Goal: Task Accomplishment & Management: Use online tool/utility

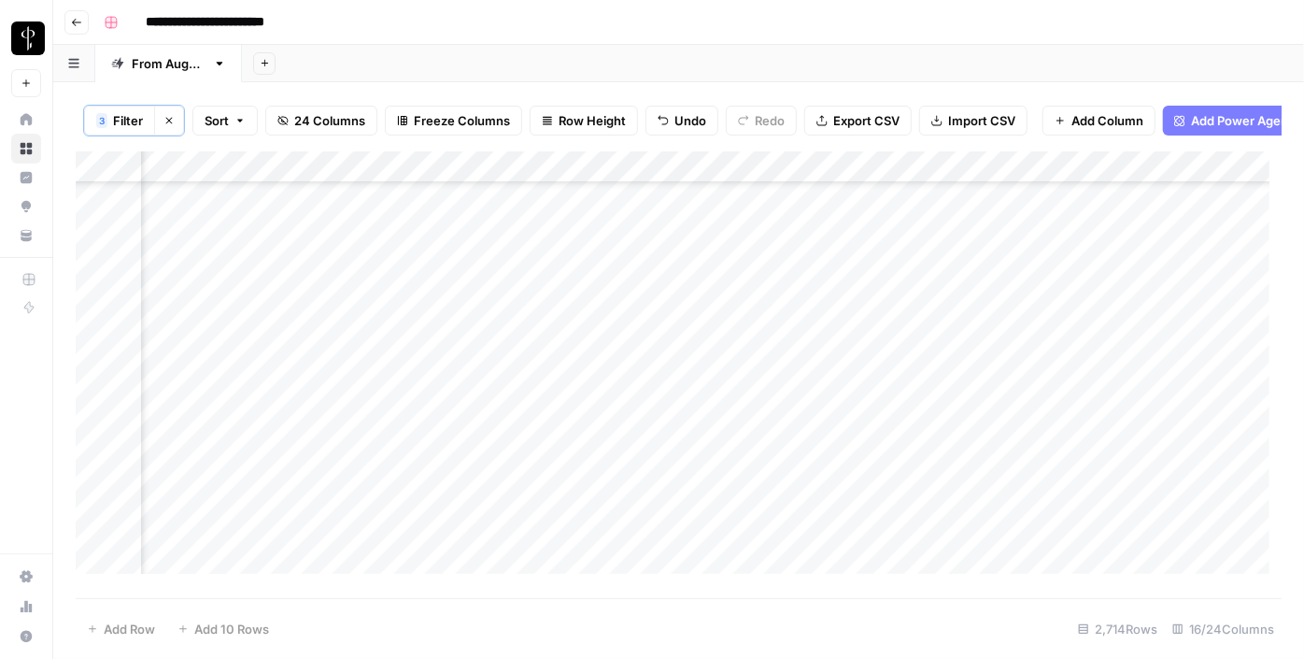
scroll to position [603, 1885]
click at [612, 240] on div "Add Column" at bounding box center [679, 368] width 1206 height 435
click at [655, 291] on div "Add Column" at bounding box center [679, 368] width 1206 height 435
click at [640, 276] on div "Add Column" at bounding box center [679, 368] width 1206 height 435
click at [629, 334] on div "Add Column" at bounding box center [679, 368] width 1206 height 435
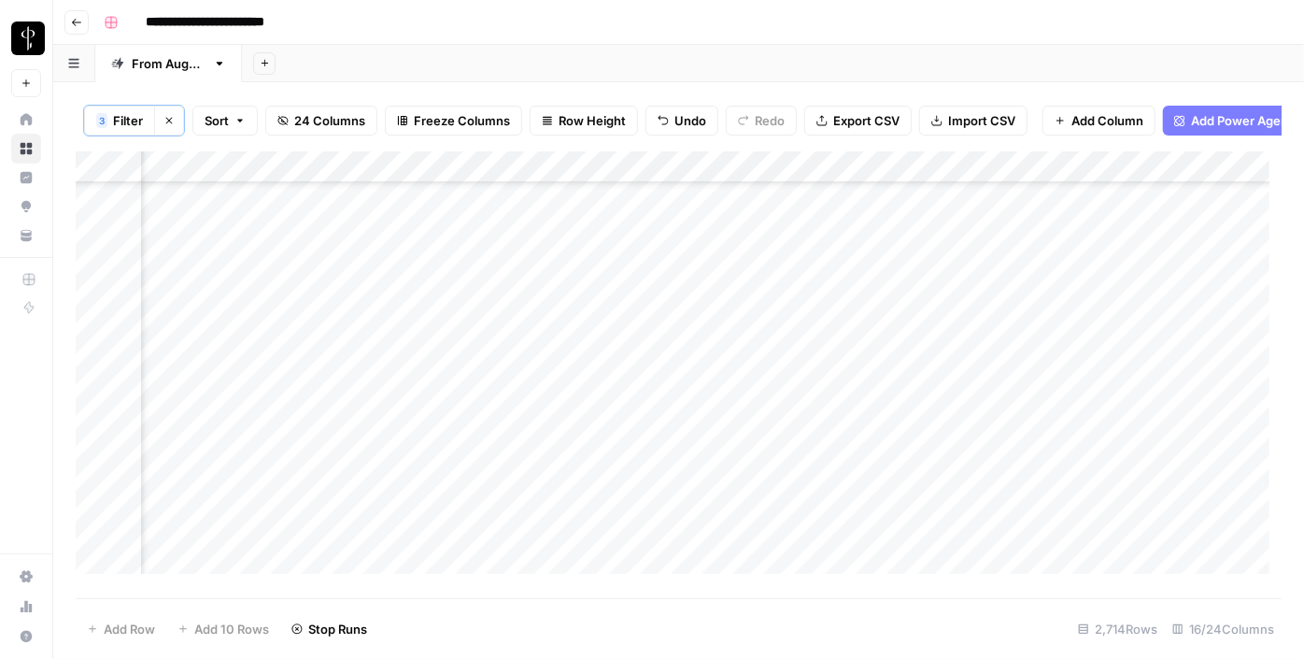
click at [627, 366] on div "Add Column" at bounding box center [679, 368] width 1206 height 435
click at [614, 402] on div "Add Column" at bounding box center [679, 368] width 1206 height 435
click at [616, 435] on div "Add Column" at bounding box center [679, 368] width 1206 height 435
click at [618, 456] on div "Add Column" at bounding box center [679, 368] width 1206 height 435
click at [618, 490] on div "Add Column" at bounding box center [679, 368] width 1206 height 435
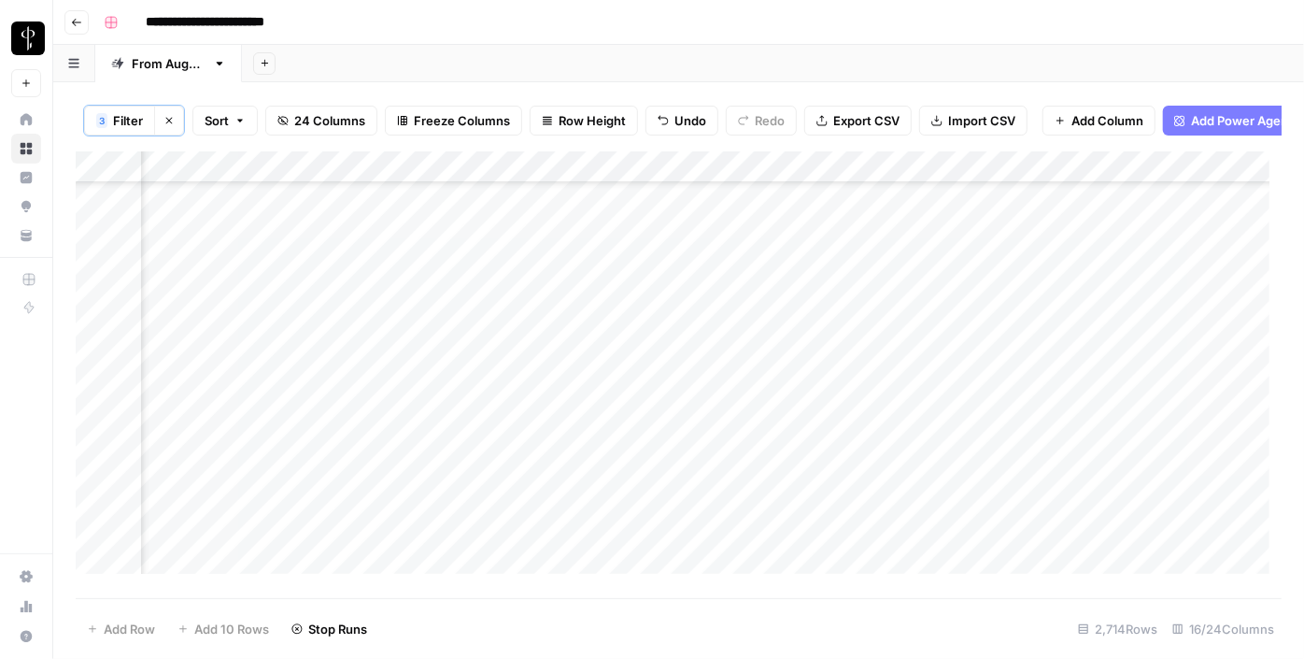
click at [618, 527] on div "Add Column" at bounding box center [679, 368] width 1206 height 435
click at [226, 265] on div "Add Column" at bounding box center [679, 368] width 1206 height 435
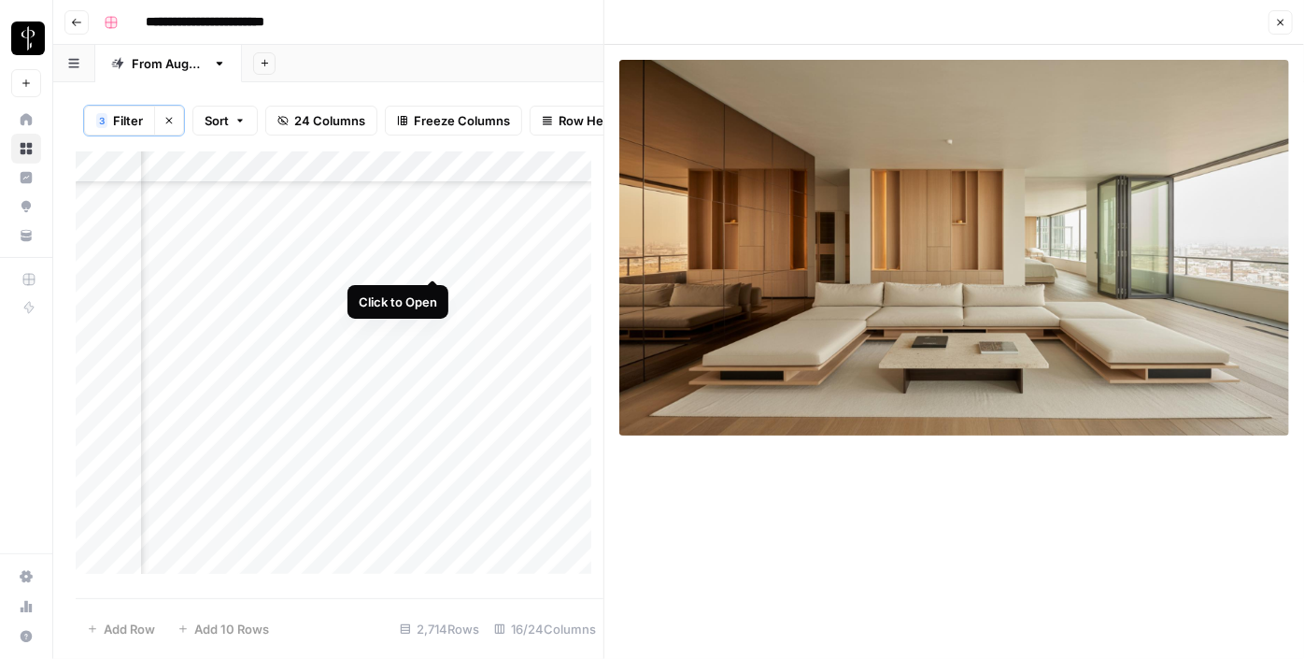
click at [425, 262] on div "Add Column" at bounding box center [340, 368] width 528 height 435
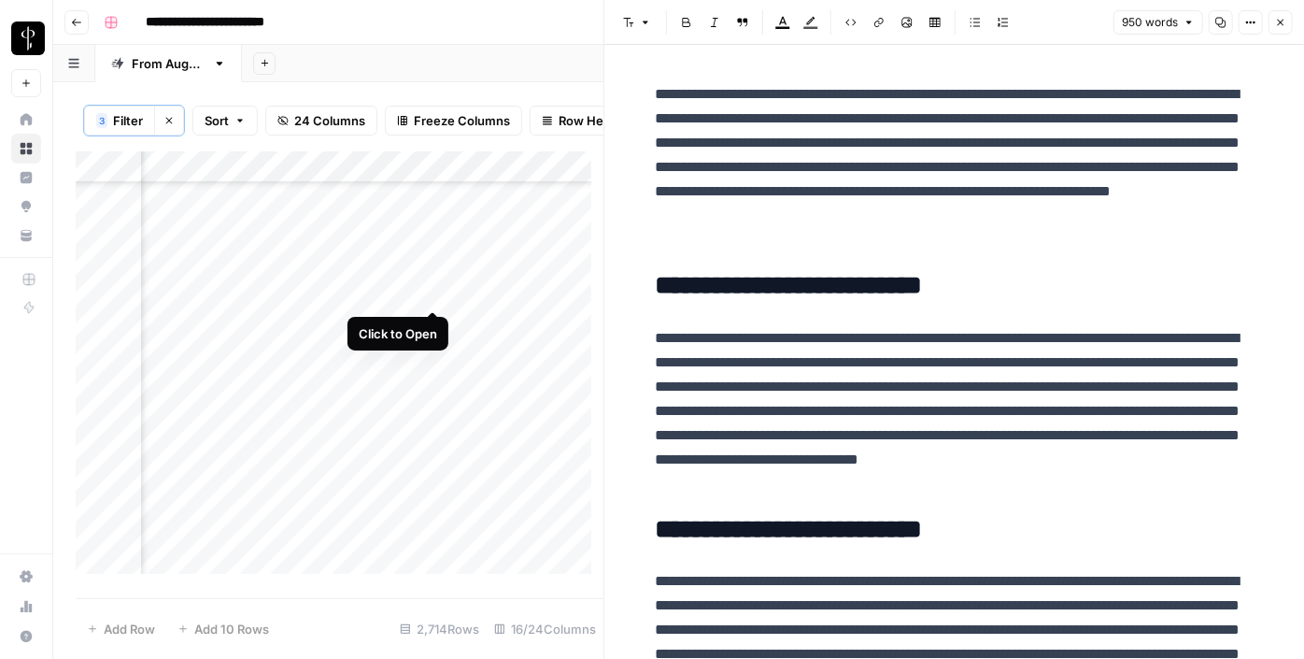
click at [432, 287] on div "Add Column" at bounding box center [340, 368] width 528 height 435
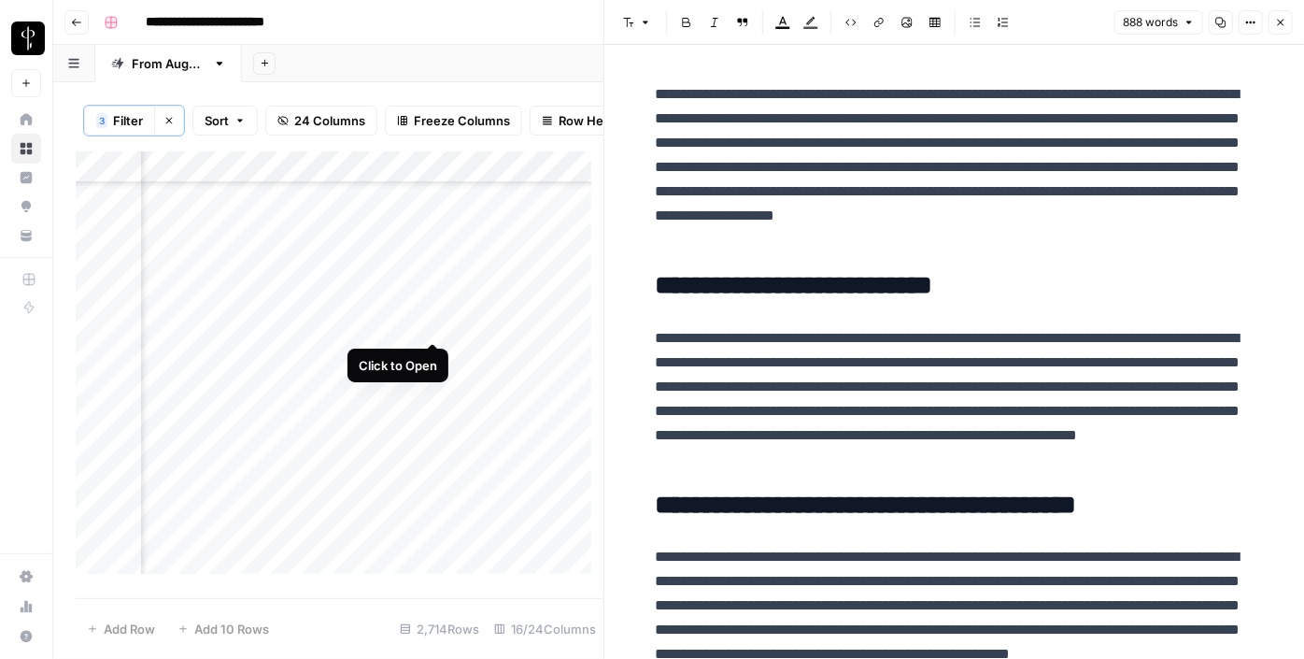
click at [436, 317] on div "Add Column" at bounding box center [340, 368] width 528 height 435
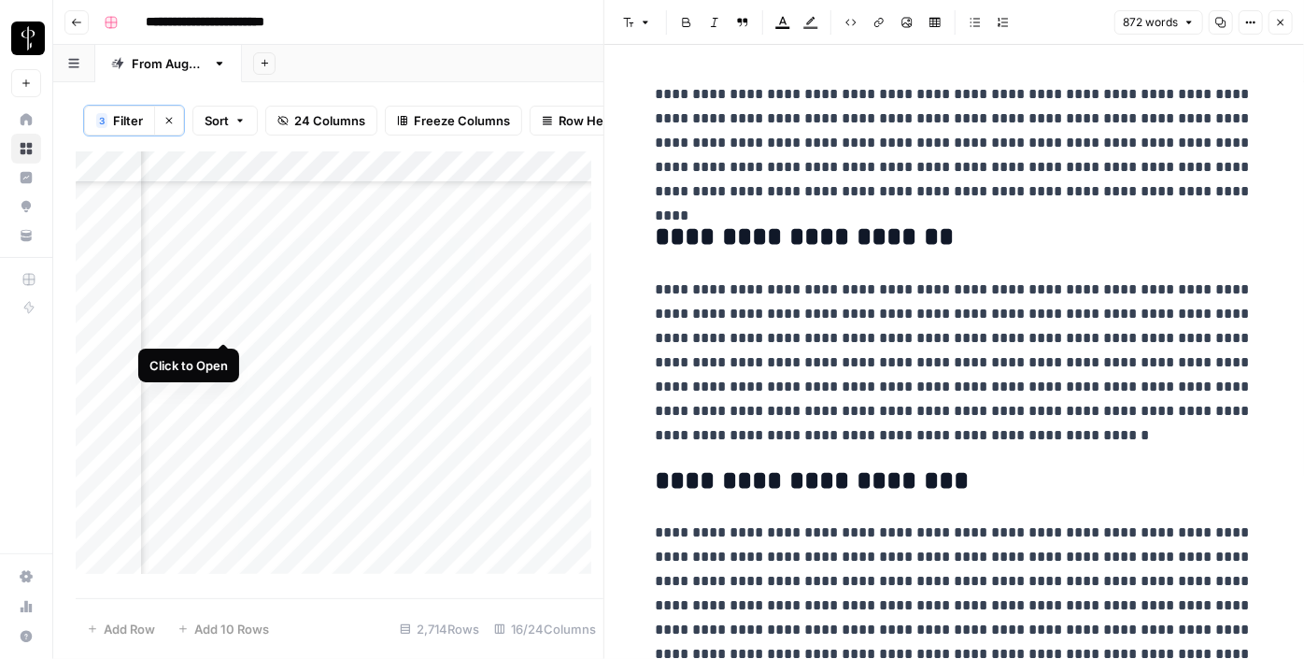
click at [227, 327] on div "Add Column" at bounding box center [340, 368] width 528 height 435
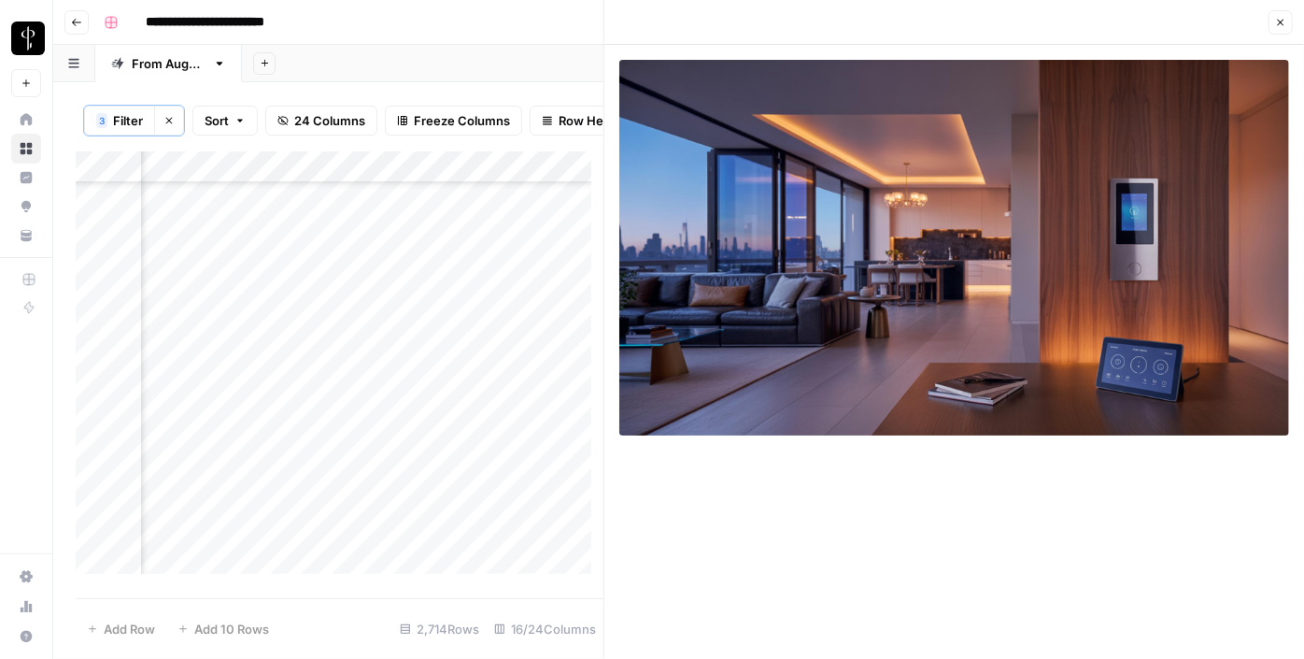
click at [220, 365] on div "Add Column" at bounding box center [340, 368] width 528 height 435
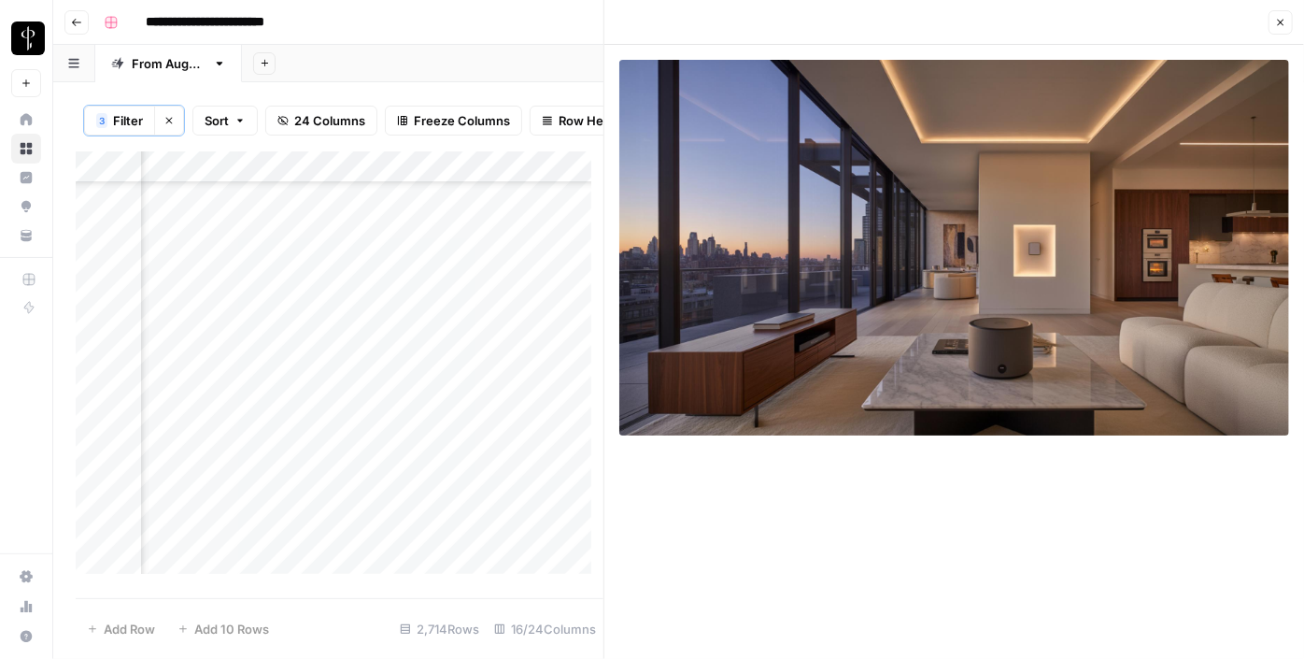
click at [226, 389] on div "Add Column" at bounding box center [340, 368] width 528 height 435
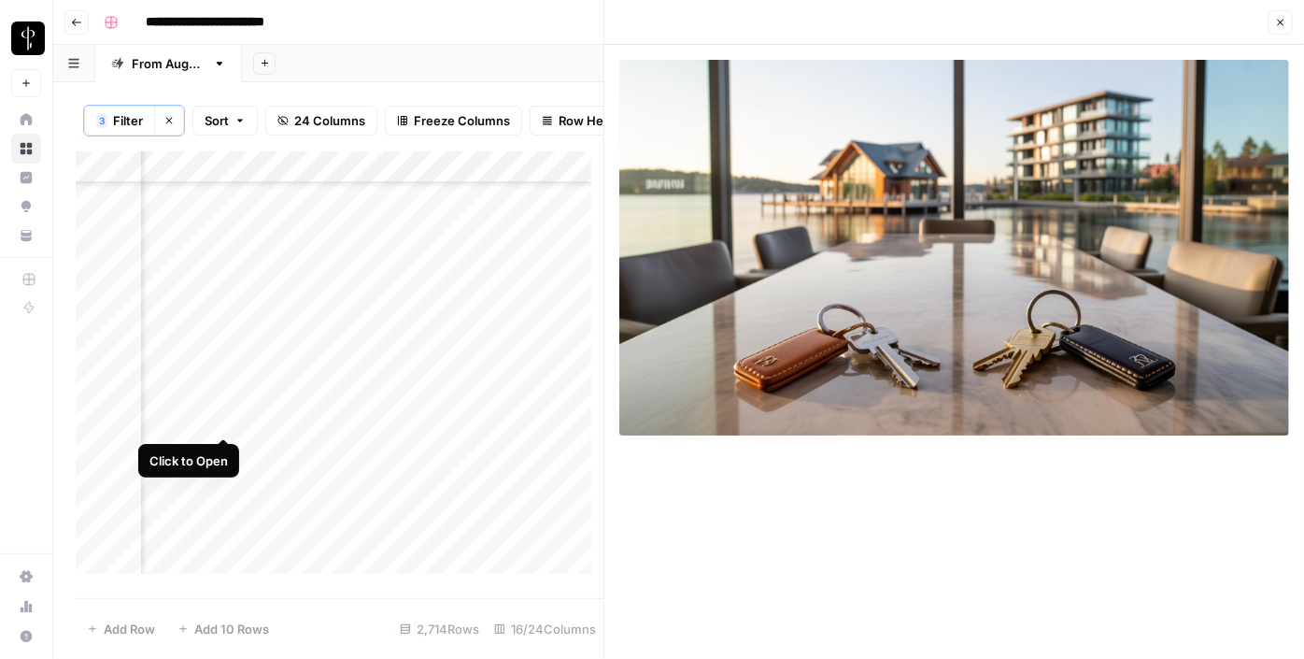
click at [225, 416] on div "Add Column" at bounding box center [340, 368] width 528 height 435
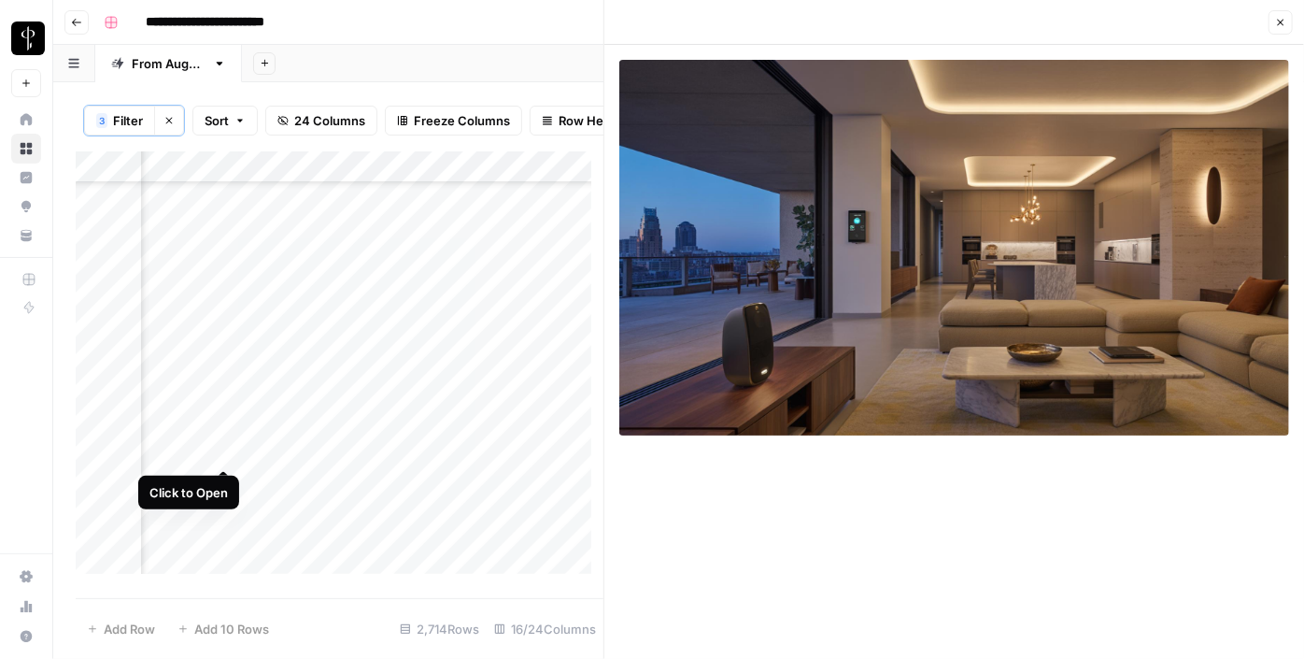
click at [225, 441] on div "Add Column" at bounding box center [340, 368] width 528 height 435
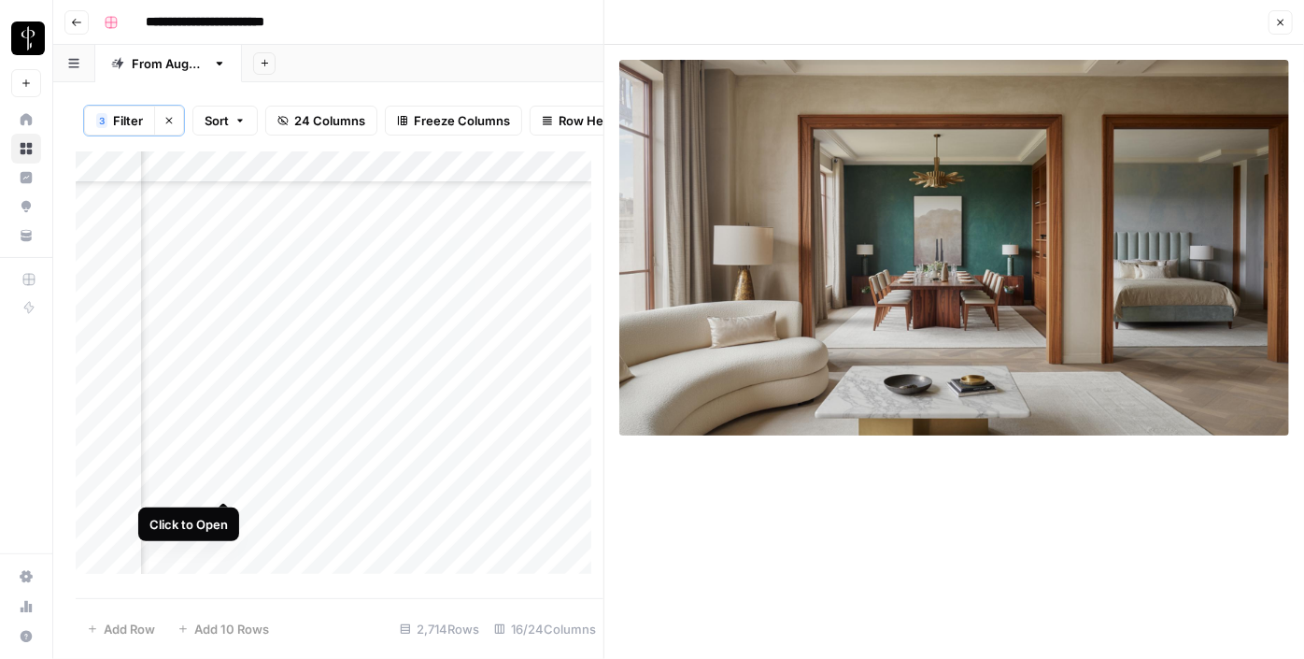
click at [225, 480] on div "Add Column" at bounding box center [340, 368] width 528 height 435
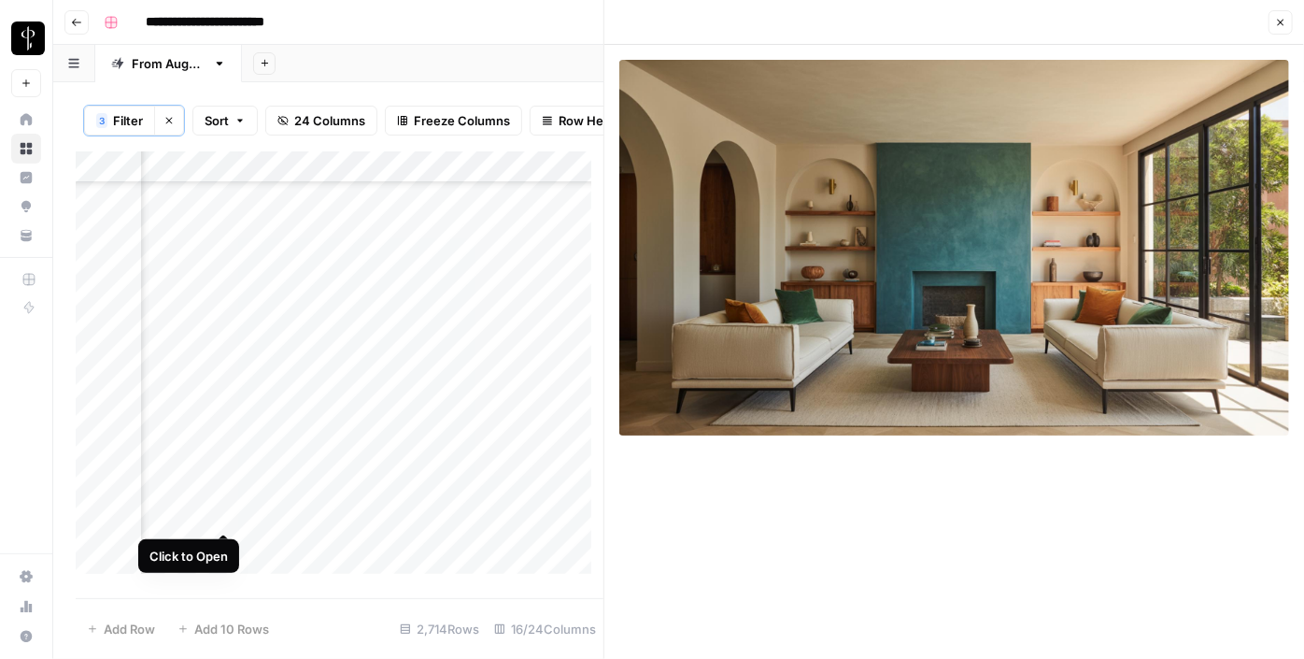
click at [234, 514] on div "Add Column" at bounding box center [340, 368] width 528 height 435
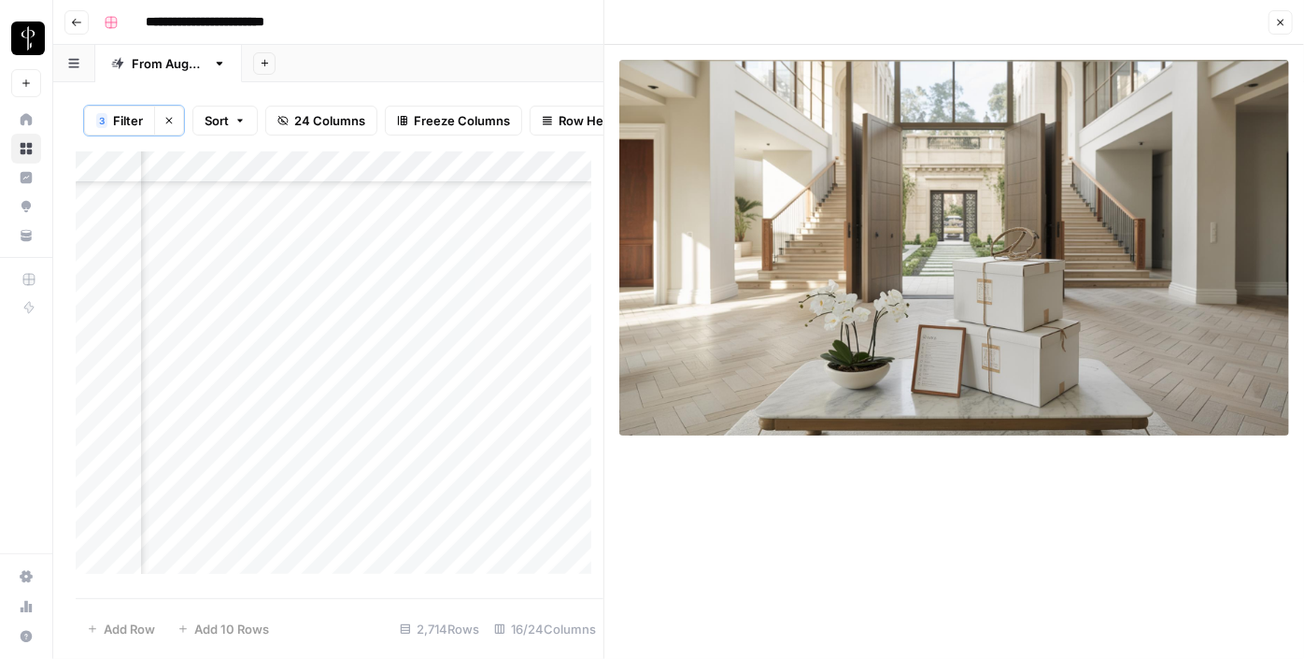
click at [229, 543] on div "Add Column" at bounding box center [340, 368] width 528 height 435
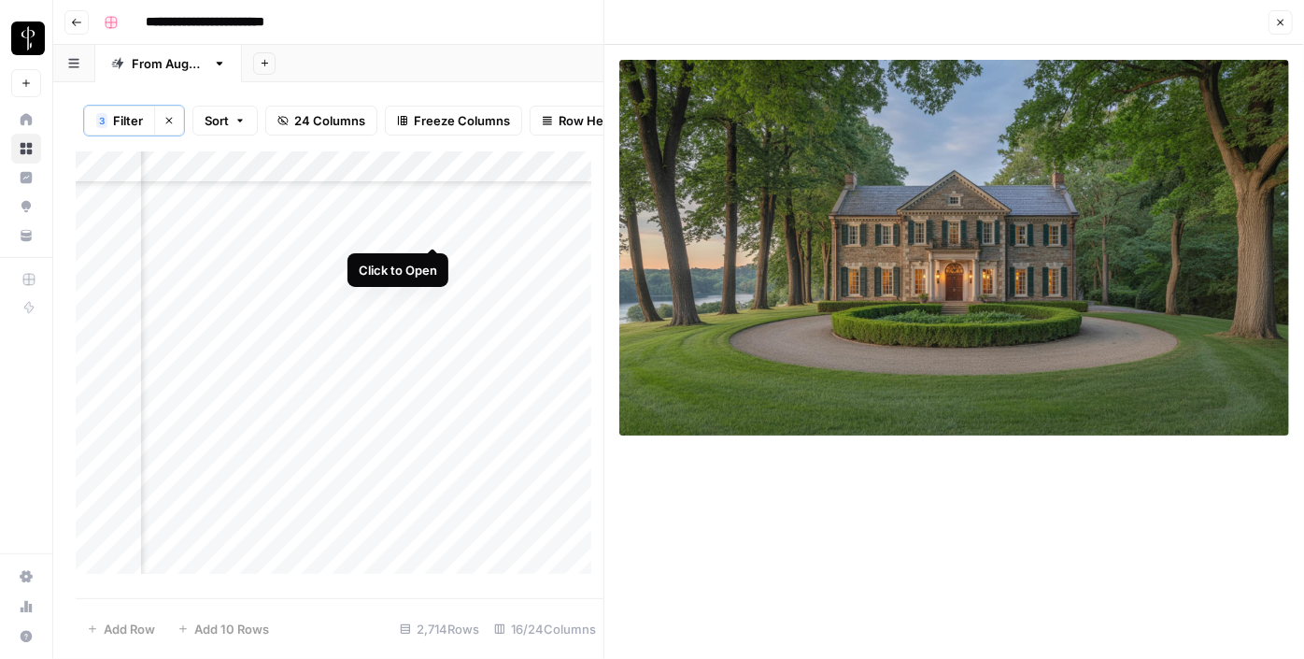
click at [431, 230] on div "Add Column" at bounding box center [340, 368] width 528 height 435
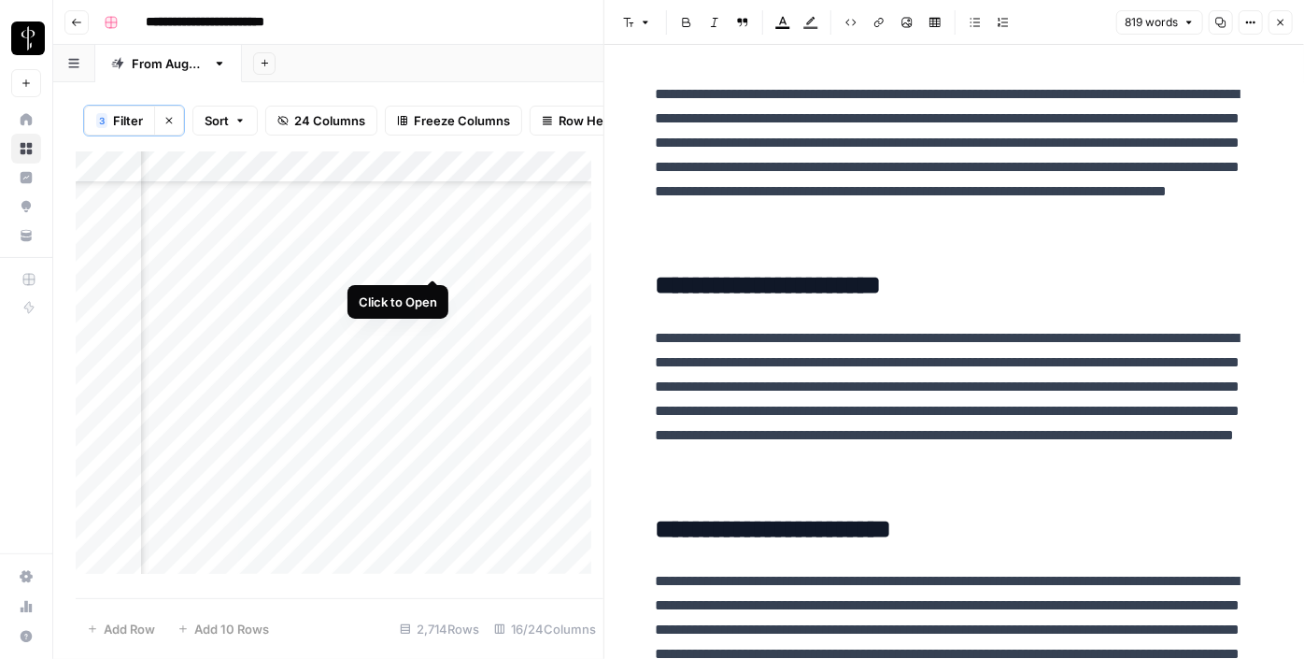
click at [431, 258] on div "Add Column" at bounding box center [340, 368] width 528 height 435
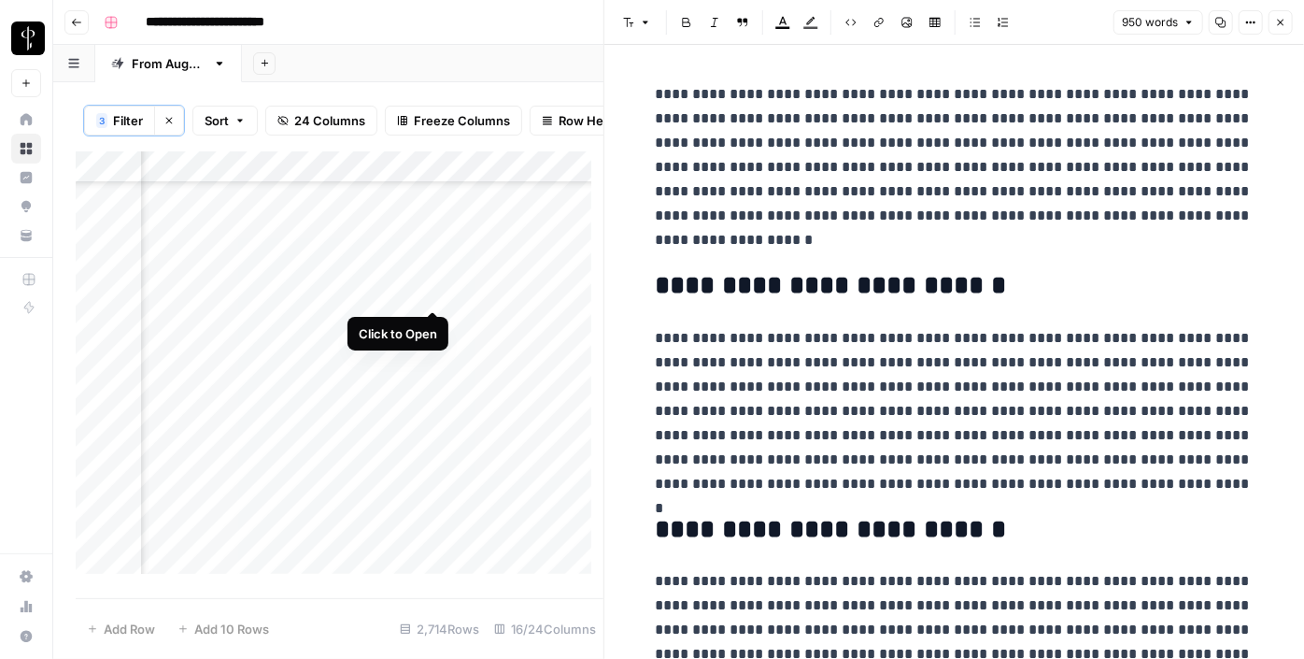
click at [434, 289] on div "Add Column" at bounding box center [340, 368] width 528 height 435
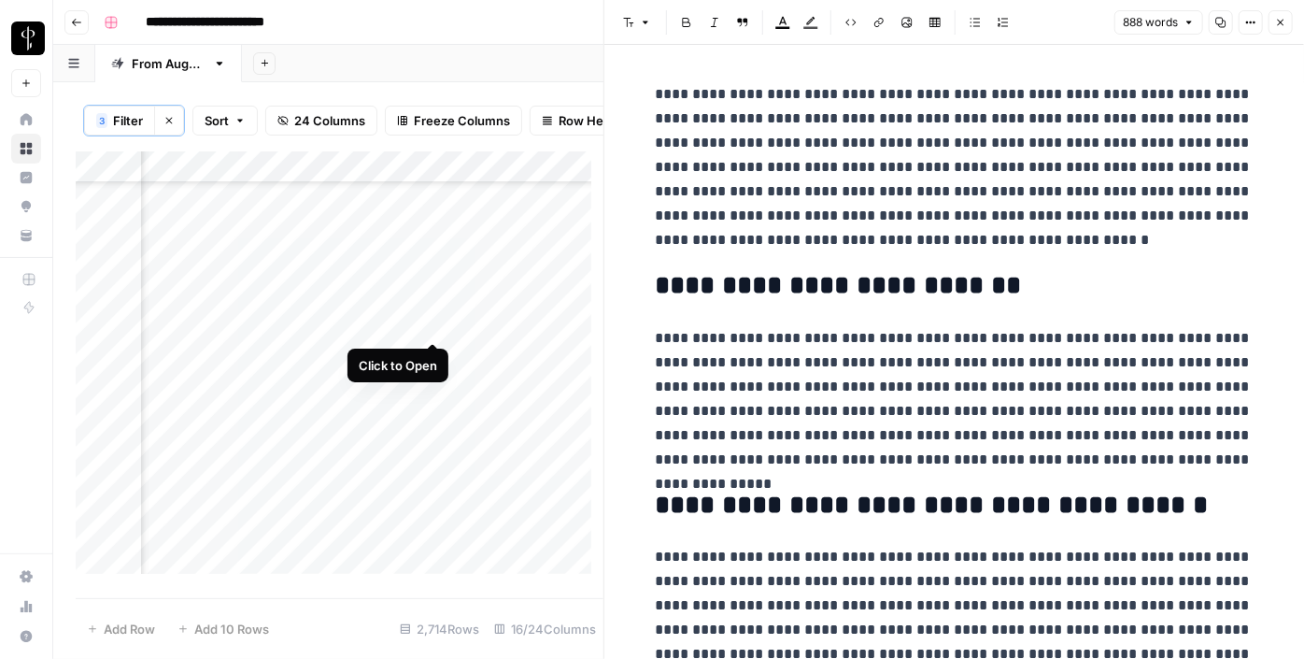
click at [434, 324] on div "Add Column" at bounding box center [340, 368] width 528 height 435
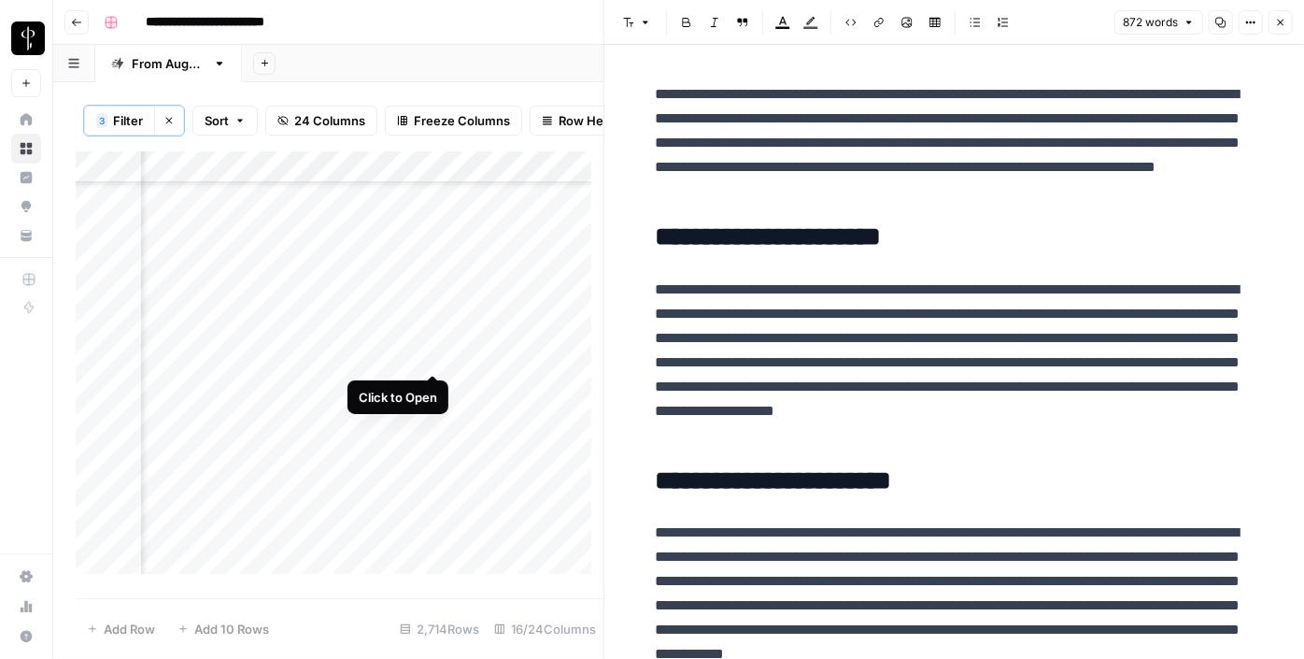
click at [428, 353] on div "Add Column" at bounding box center [340, 368] width 528 height 435
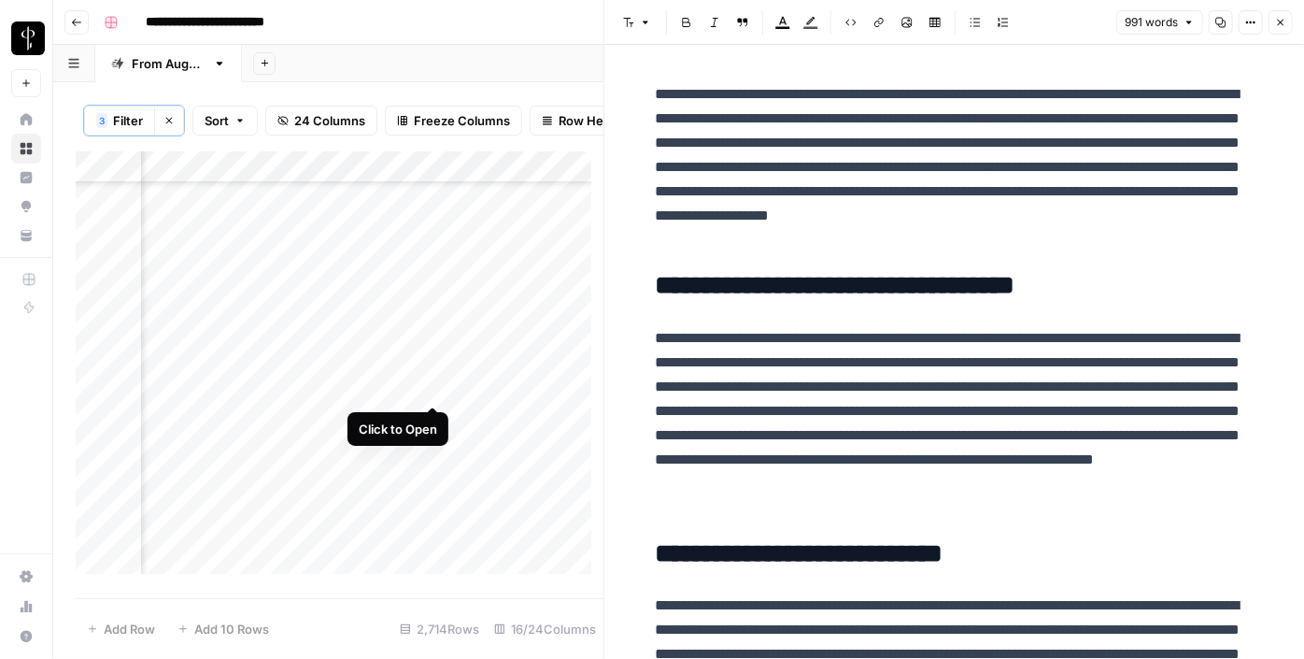
click at [426, 381] on div "Add Column" at bounding box center [340, 368] width 528 height 435
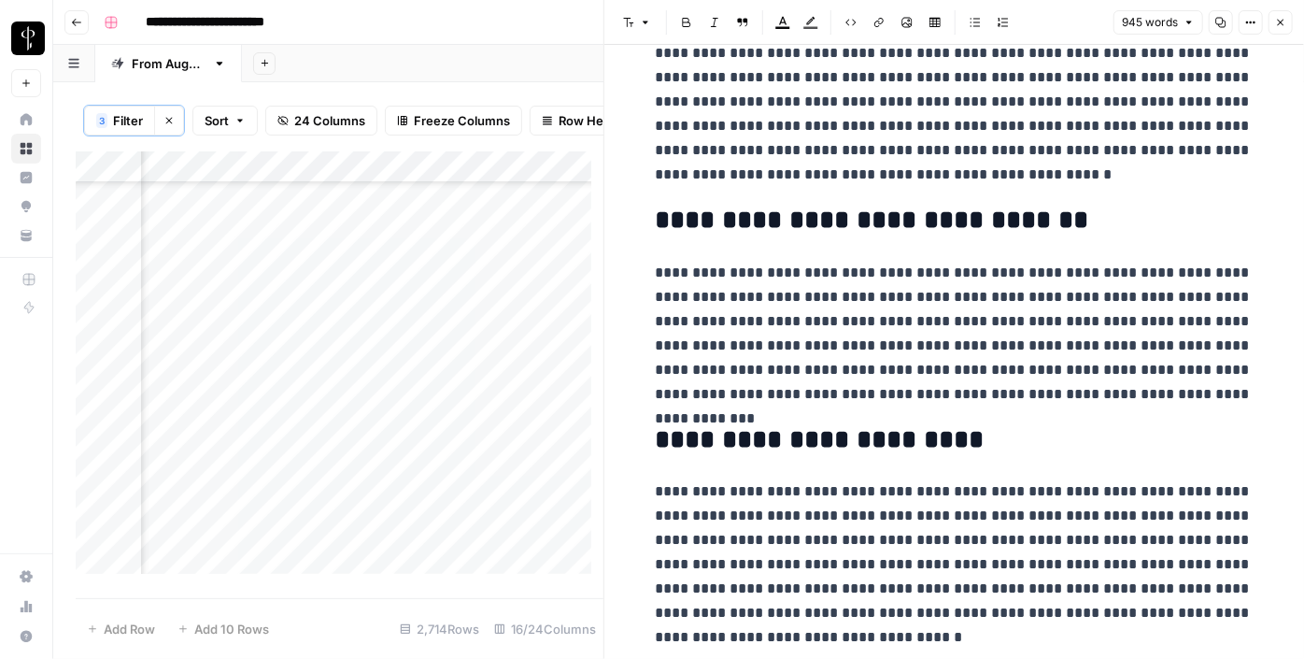
scroll to position [2242, 0]
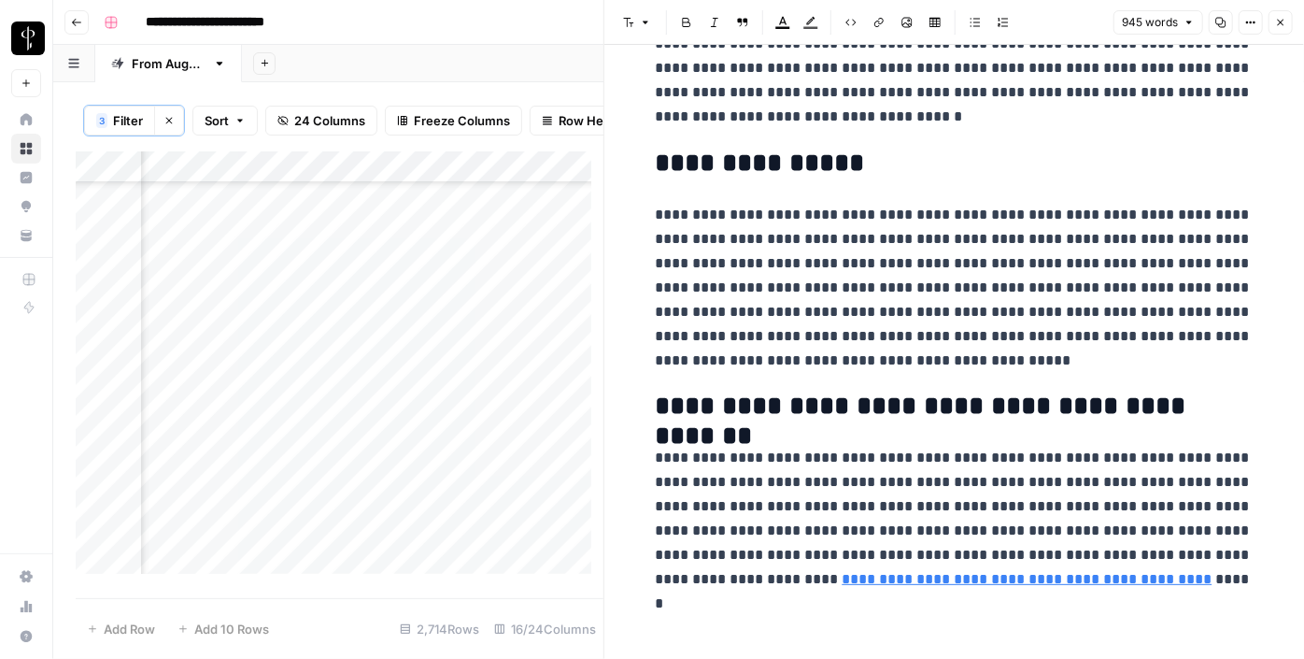
click at [697, 587] on p "**********" at bounding box center [955, 519] width 598 height 146
click at [917, 545] on link "Open in a new tab" at bounding box center [919, 552] width 24 height 24
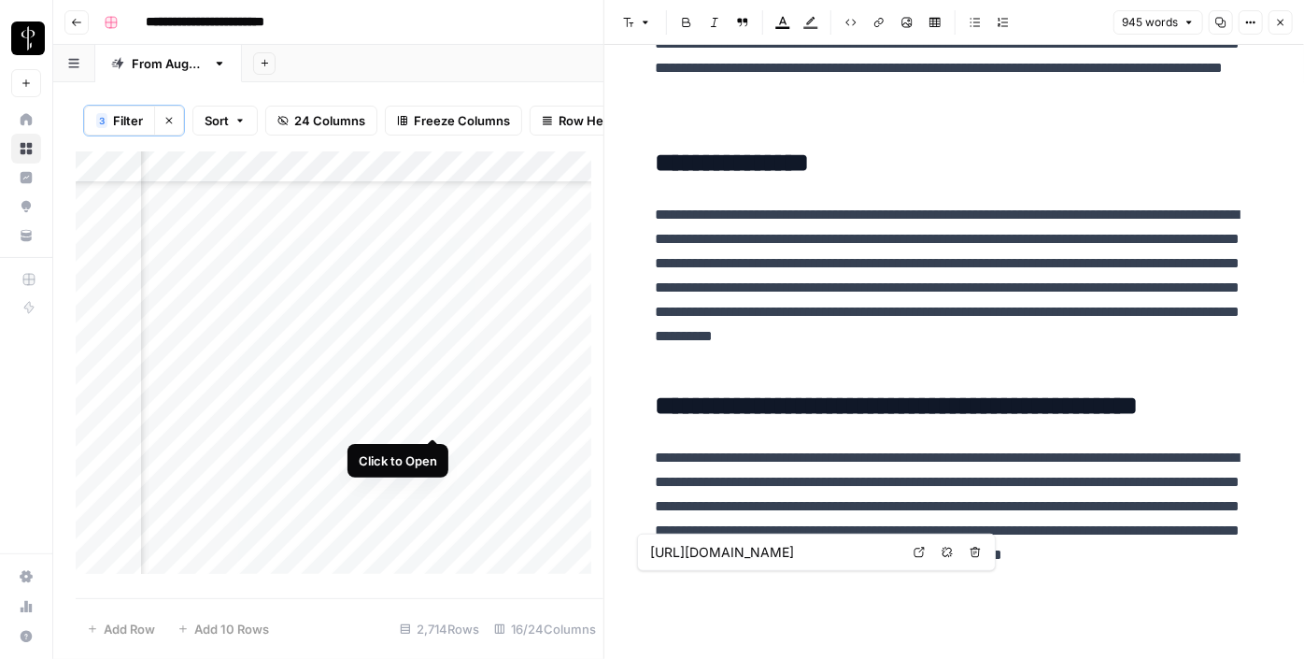
click at [434, 419] on div "Add Column" at bounding box center [340, 368] width 528 height 435
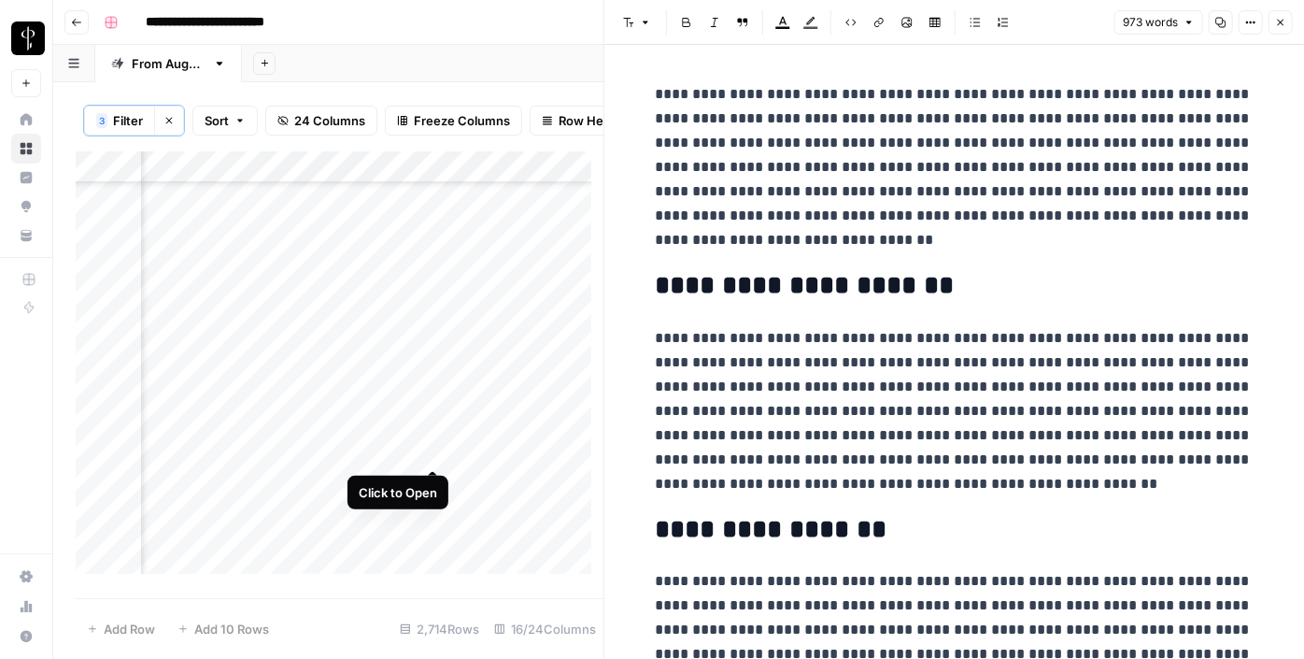
click at [431, 448] on div "Add Column" at bounding box center [340, 368] width 528 height 435
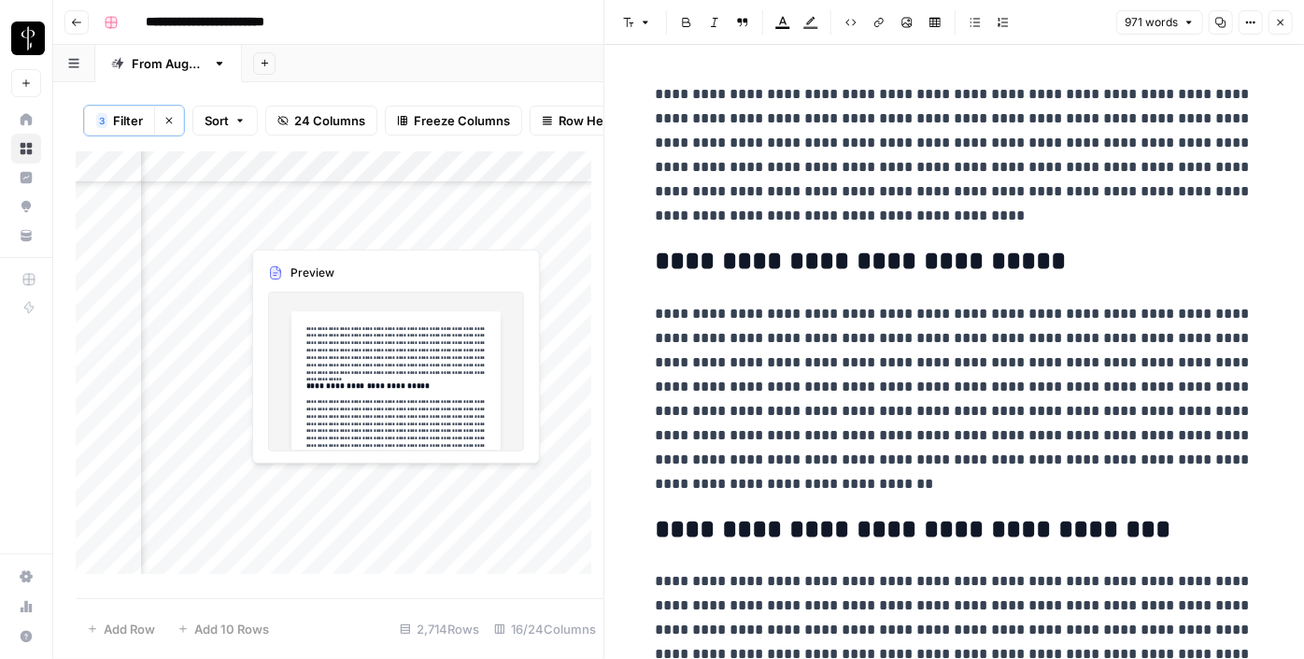
click at [426, 476] on div "Add Column" at bounding box center [340, 368] width 528 height 435
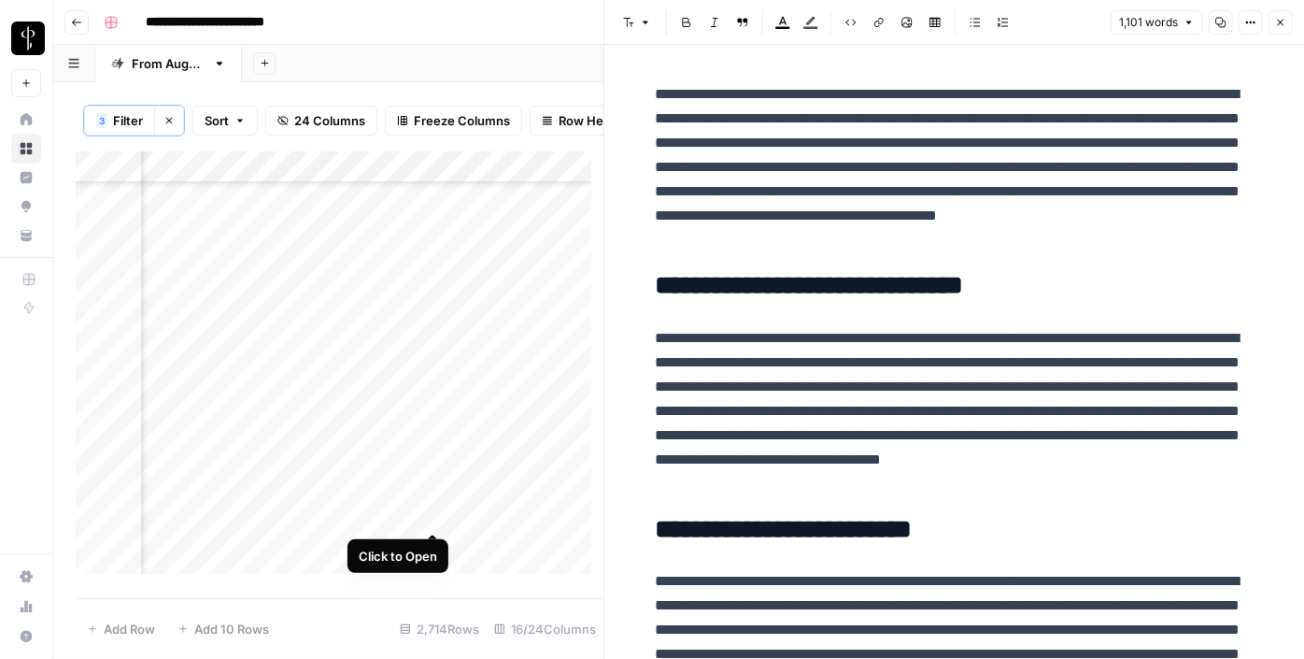
click at [426, 509] on div "Add Column" at bounding box center [340, 368] width 528 height 435
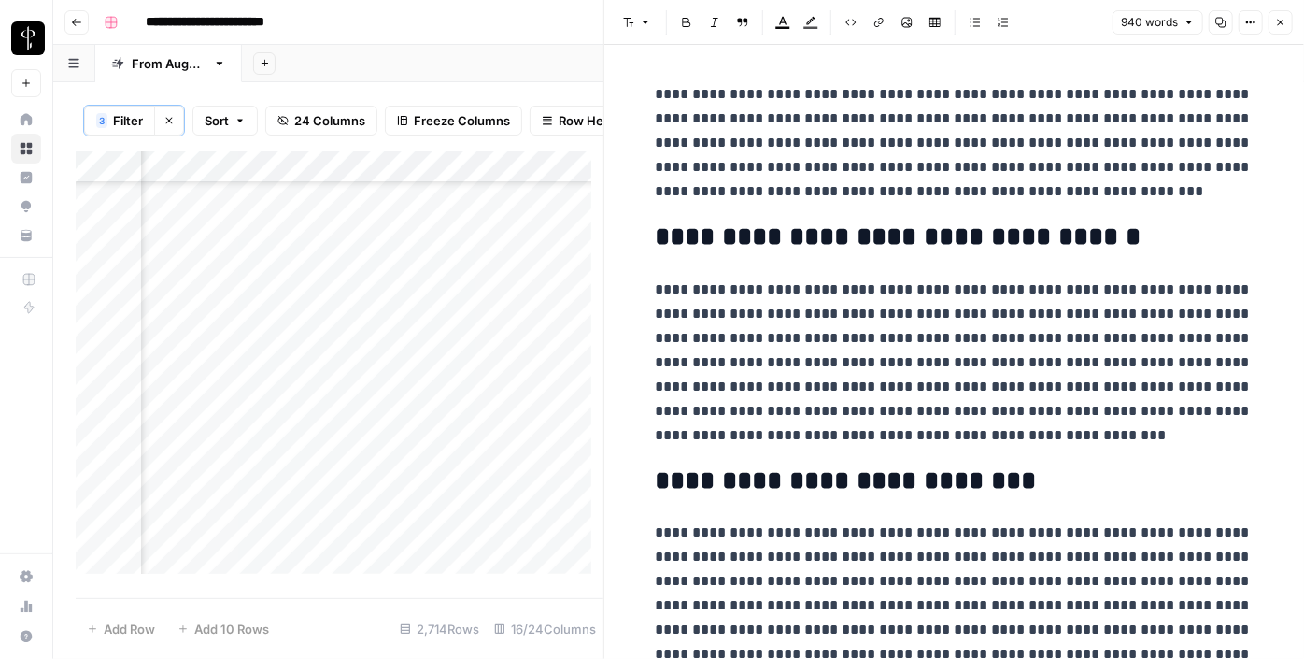
click at [443, 526] on div "Add Column" at bounding box center [340, 368] width 528 height 435
click at [441, 357] on div "Add Column" at bounding box center [340, 368] width 528 height 435
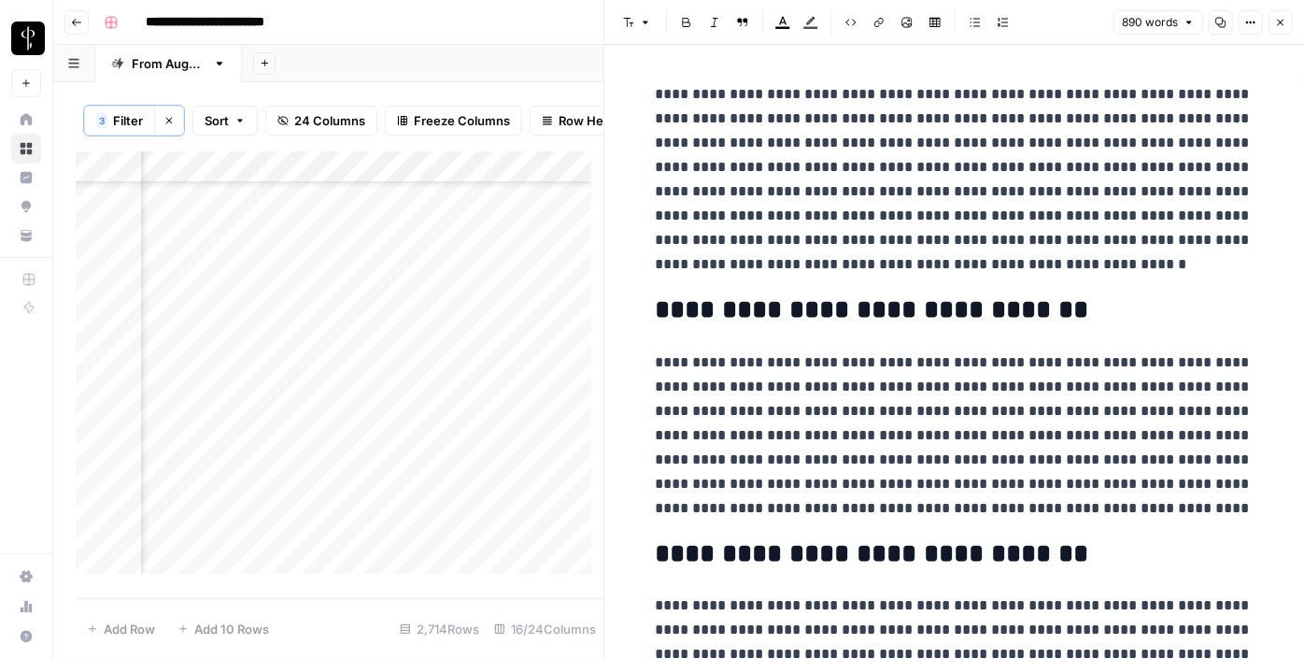
click at [1284, 9] on header "Font style Bold Italic Block quote Text color Highlight color Code block Link I…" at bounding box center [954, 22] width 700 height 45
click at [1284, 26] on icon "button" at bounding box center [1280, 22] width 11 height 11
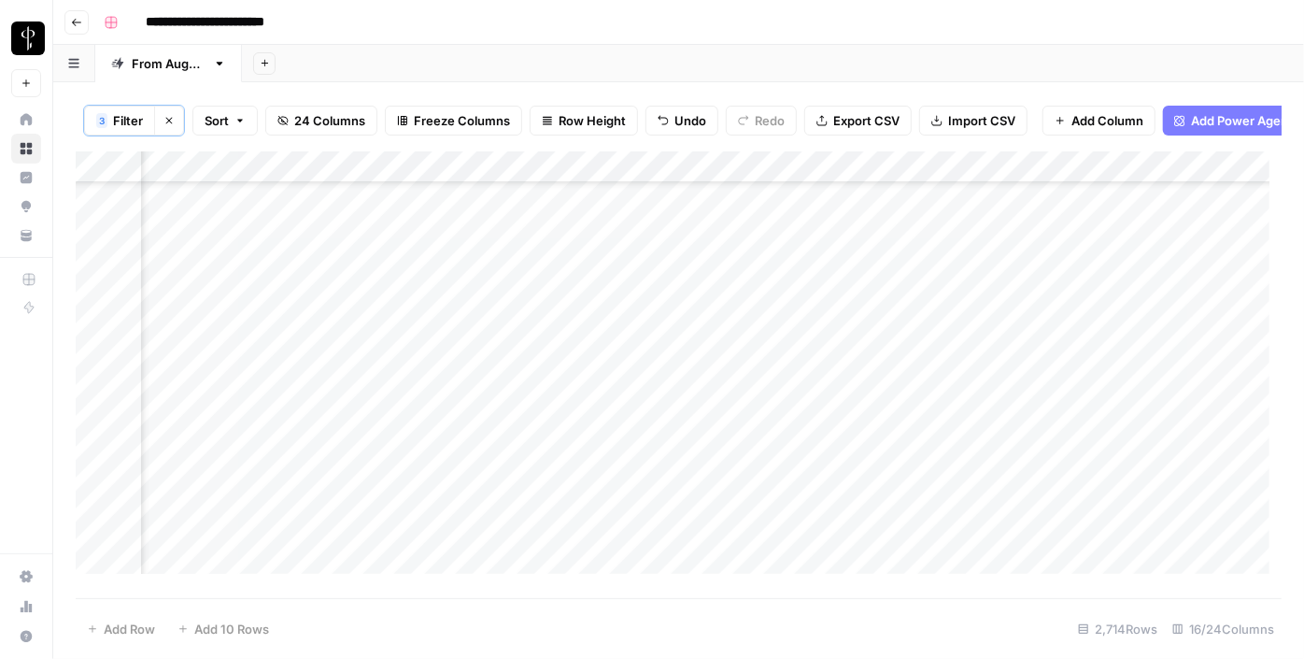
scroll to position [532, 1885]
click at [1076, 290] on div "Add Column" at bounding box center [679, 368] width 1206 height 435
drag, startPoint x: 1162, startPoint y: 297, endPoint x: 1144, endPoint y: 582, distance: 285.5
click at [1144, 582] on div "Add Column" at bounding box center [679, 368] width 1206 height 435
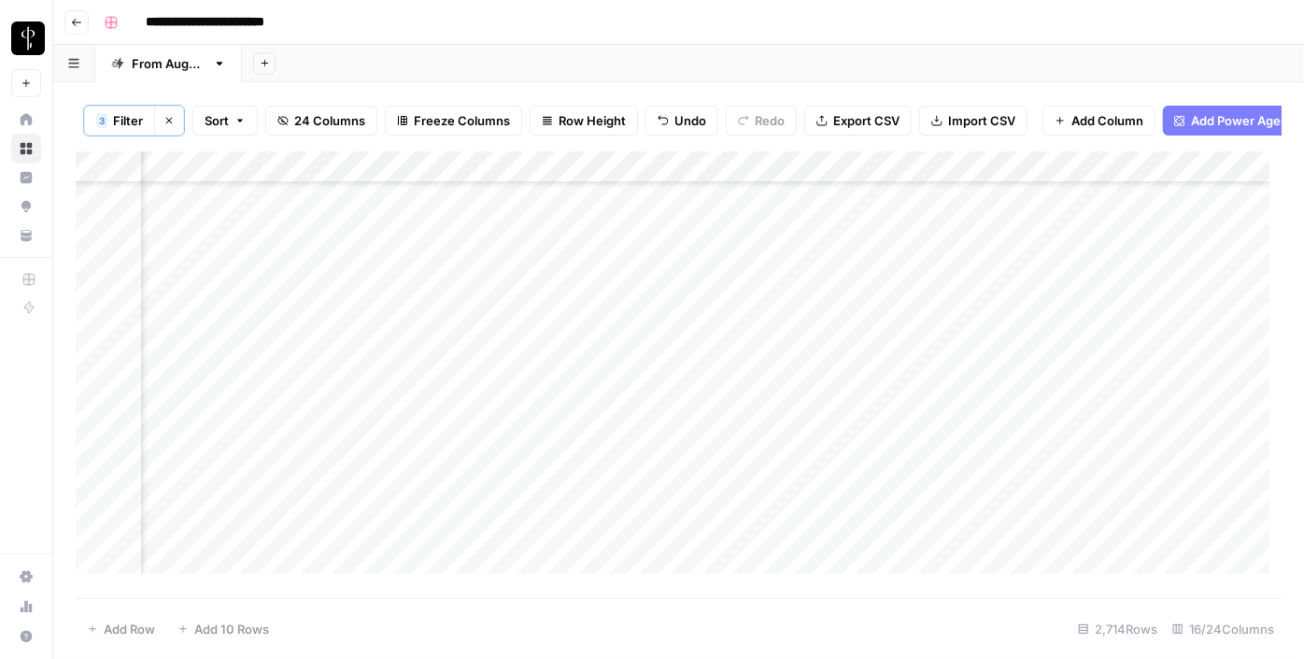
drag, startPoint x: 1160, startPoint y: 307, endPoint x: 1160, endPoint y: 318, distance: 10.3
click at [1160, 318] on div "Add Column" at bounding box center [679, 368] width 1206 height 435
click at [221, 327] on div "Add Column" at bounding box center [679, 368] width 1206 height 435
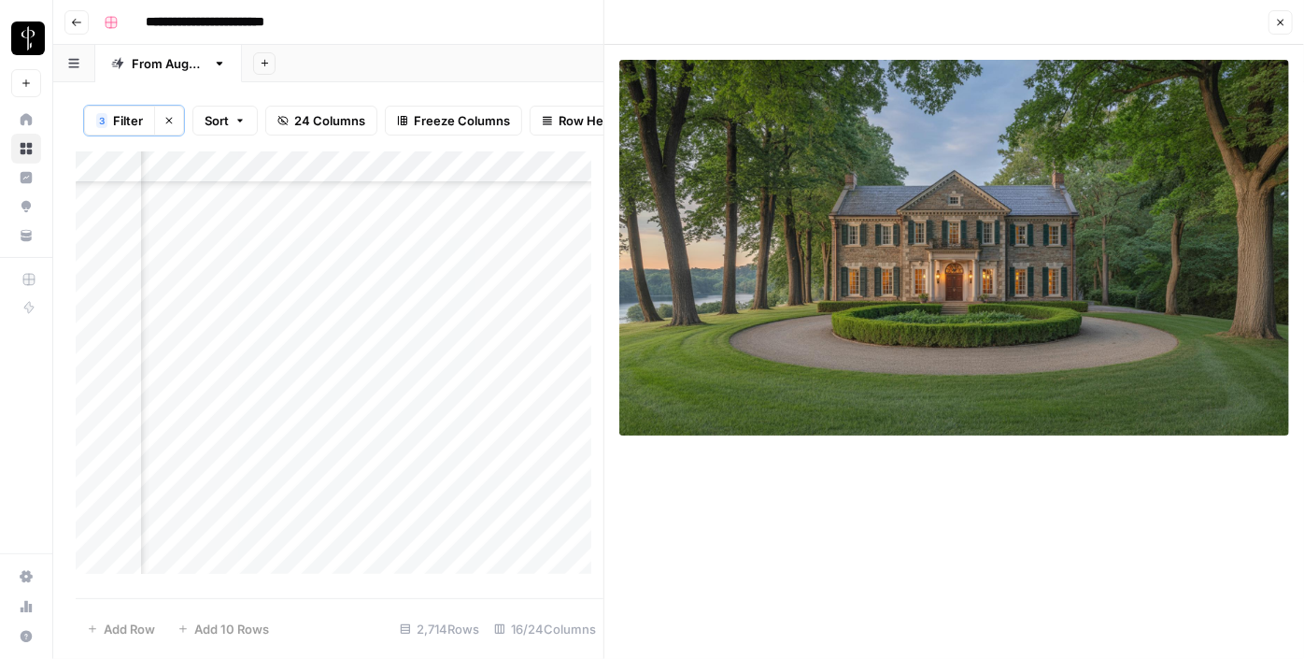
scroll to position [802, 1880]
click at [450, 359] on div "Add Column" at bounding box center [340, 368] width 528 height 435
click at [435, 359] on div "Add Column" at bounding box center [340, 368] width 528 height 435
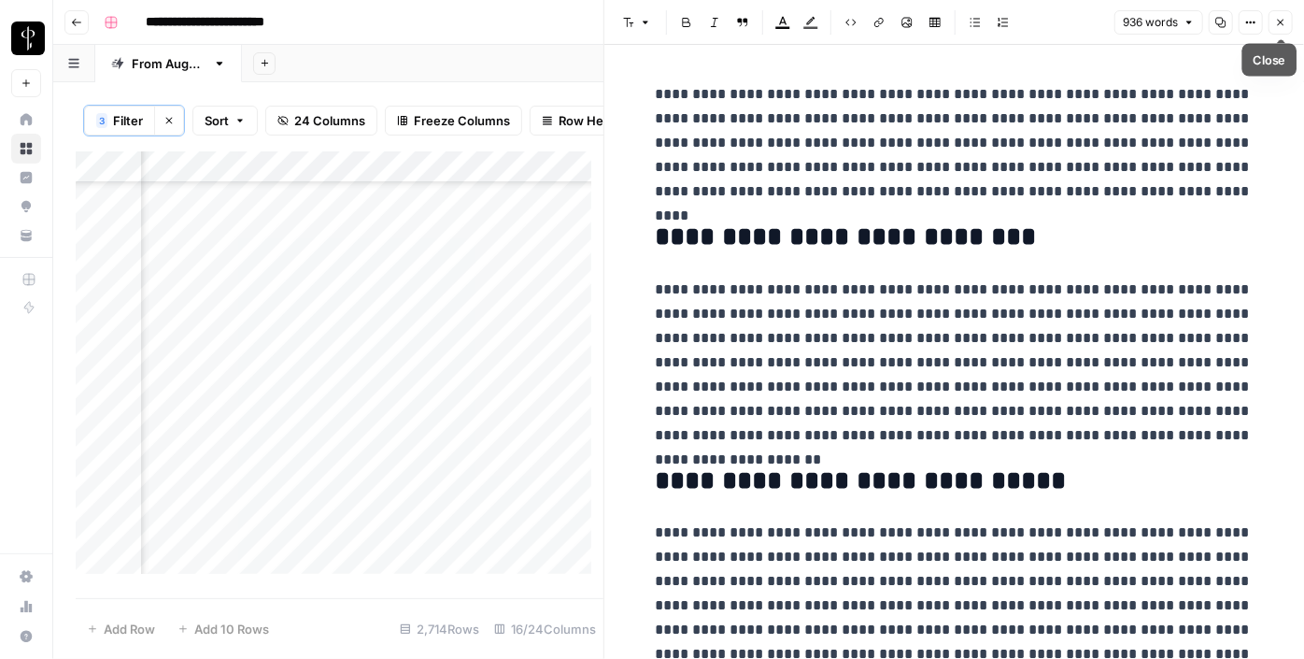
click at [1286, 28] on button "Close" at bounding box center [1281, 22] width 24 height 24
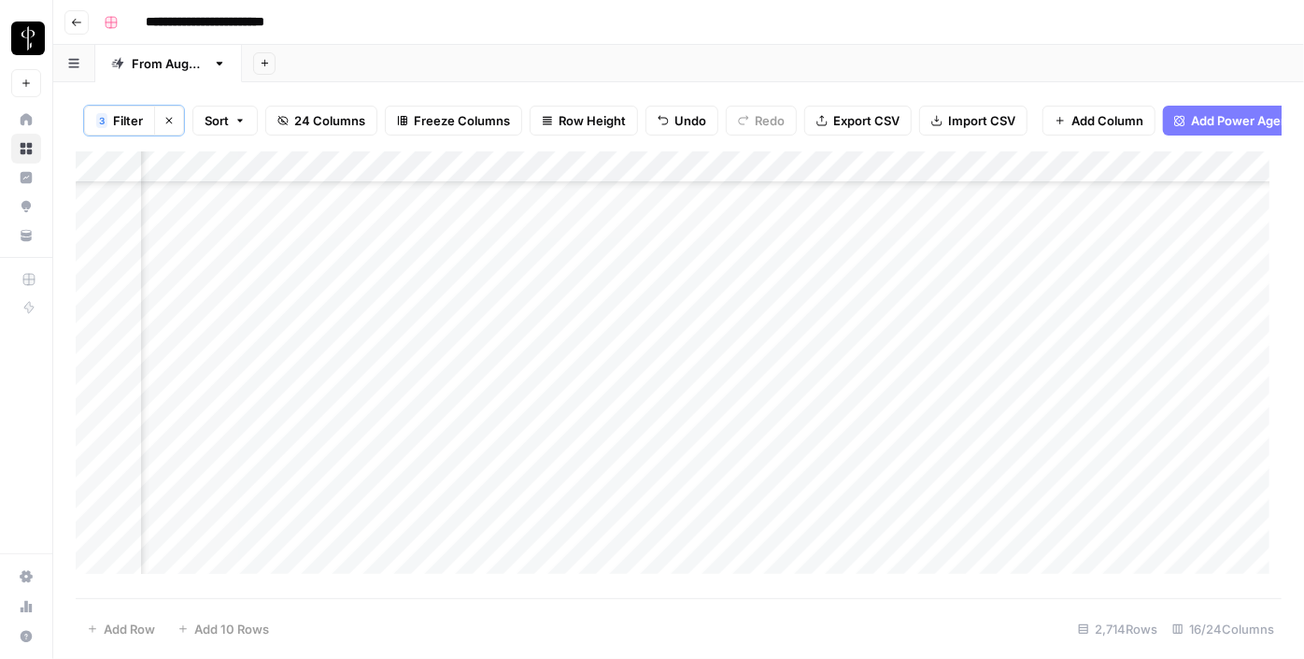
scroll to position [876, 1880]
